Goal: Task Accomplishment & Management: Manage account settings

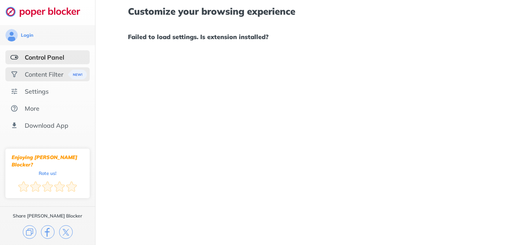
click at [53, 75] on div "Content Filter" at bounding box center [44, 74] width 39 height 8
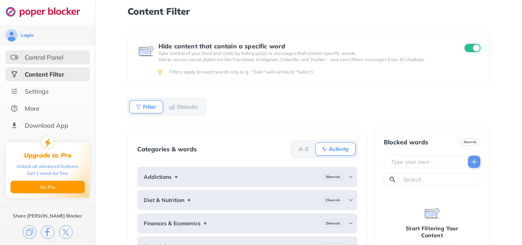
click at [68, 57] on div "Control Panel" at bounding box center [47, 57] width 84 height 14
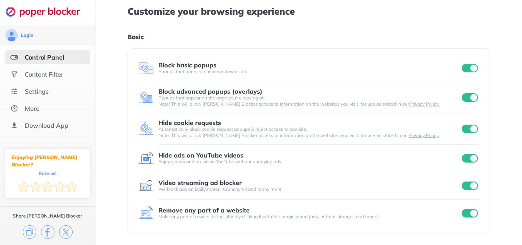
click at [469, 159] on input "checkbox" at bounding box center [470, 158] width 16 height 9
